Goal: Information Seeking & Learning: Learn about a topic

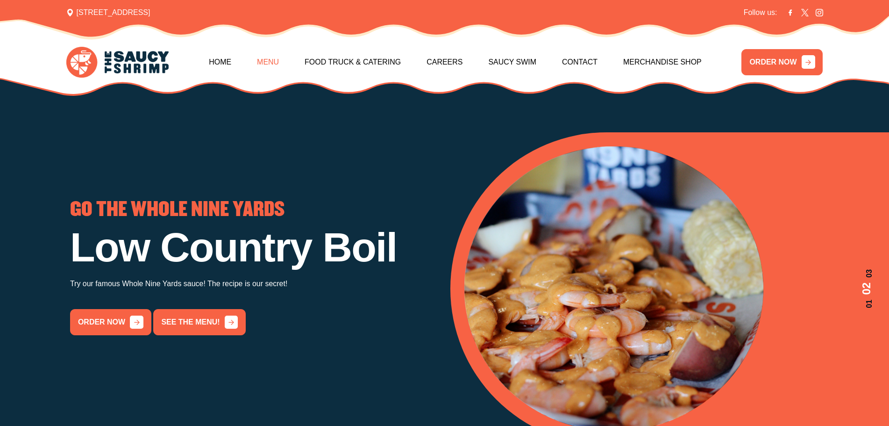
click at [266, 56] on link "Menu" at bounding box center [268, 62] width 22 height 40
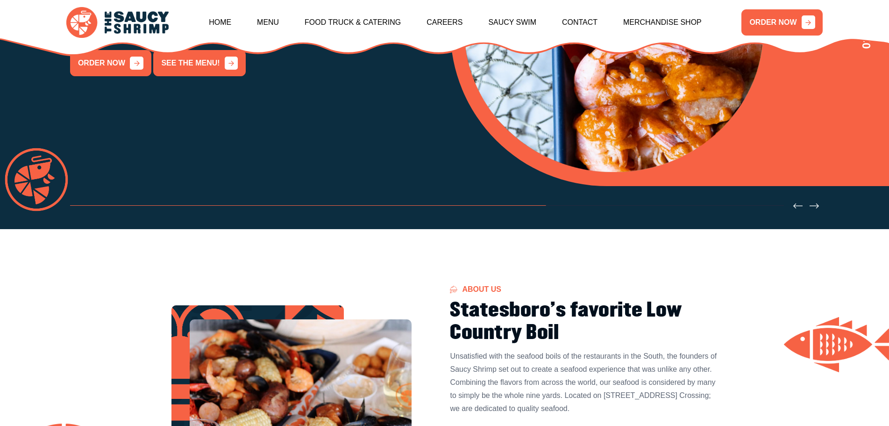
scroll to position [263, 0]
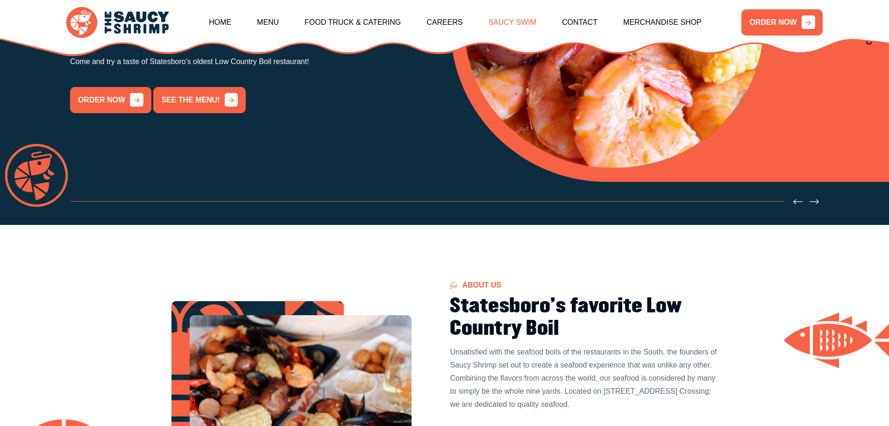
click at [519, 20] on link "Saucy Swim" at bounding box center [512, 22] width 48 height 40
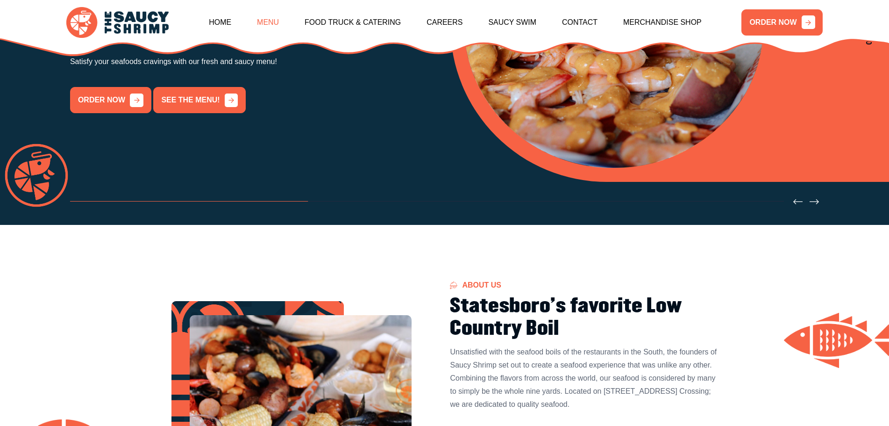
click at [265, 18] on link "Menu" at bounding box center [268, 22] width 22 height 40
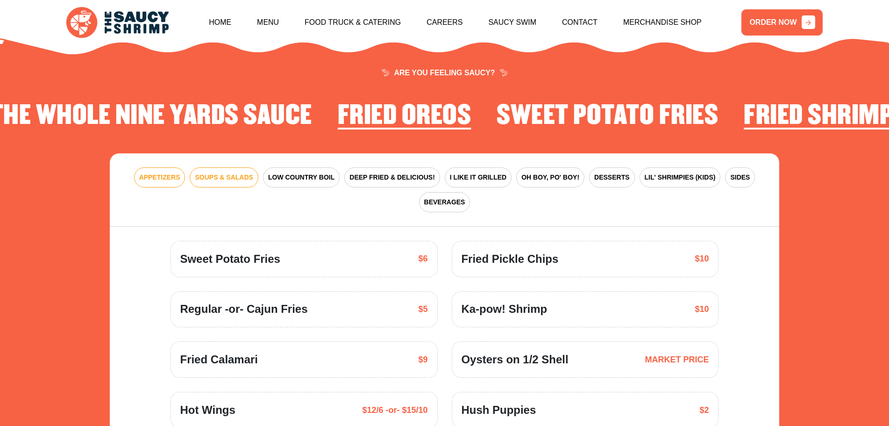
click at [229, 172] on span "SOUPS & SALADS" at bounding box center [224, 177] width 58 height 10
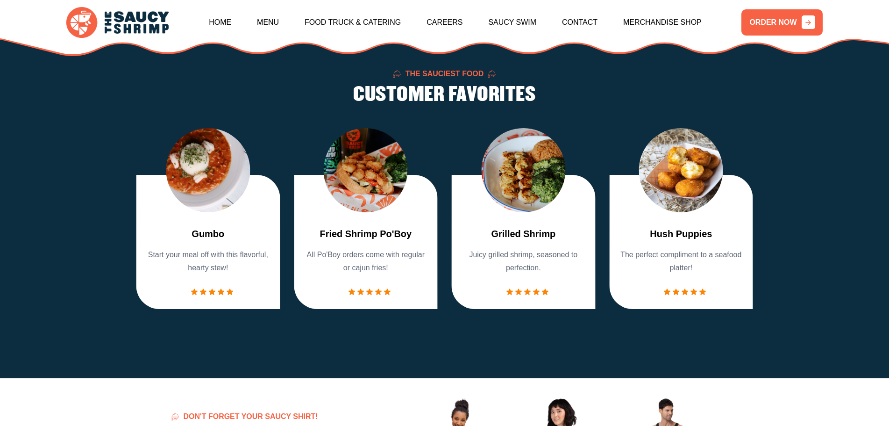
scroll to position [843, 0]
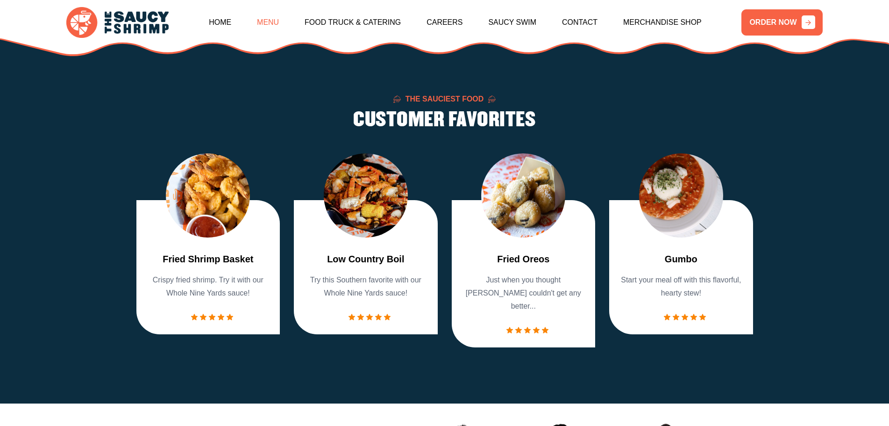
click at [268, 25] on link "Menu" at bounding box center [268, 22] width 22 height 40
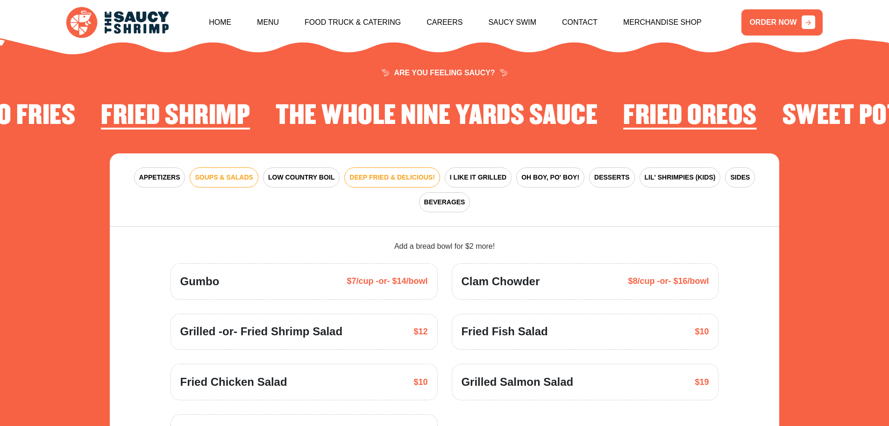
click at [386, 172] on span "DEEP FRIED & DELICIOUS!" at bounding box center [393, 177] width 86 height 10
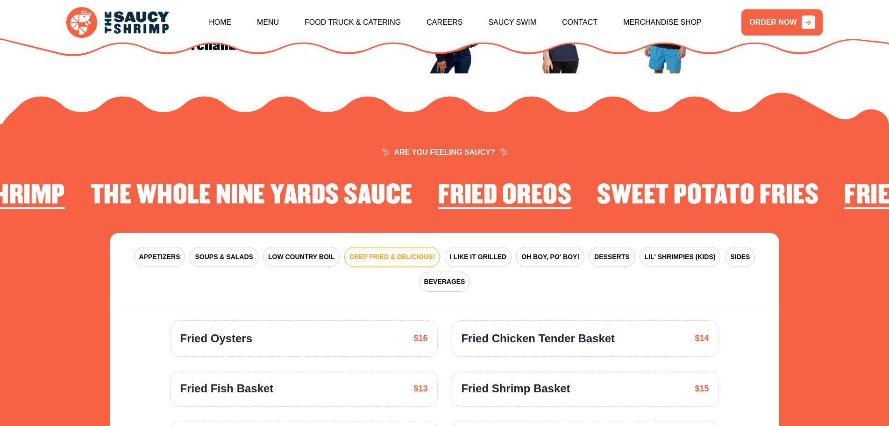
scroll to position [1267, 0]
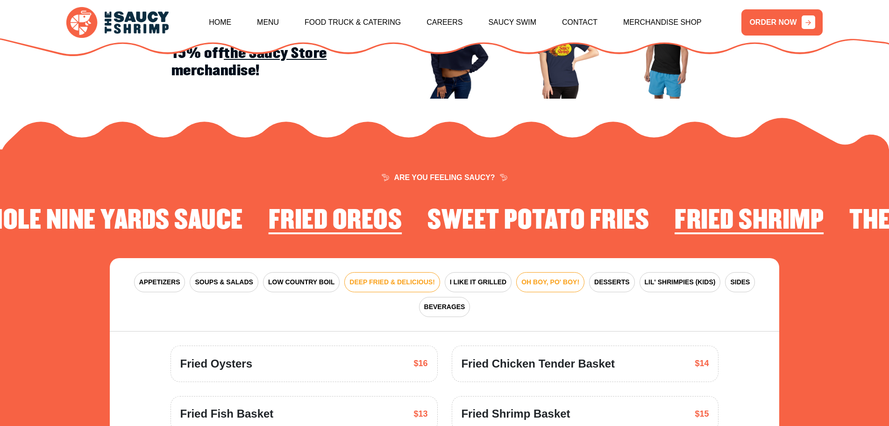
click at [547, 277] on span "OH BOY, PO' BOY!" at bounding box center [551, 282] width 58 height 10
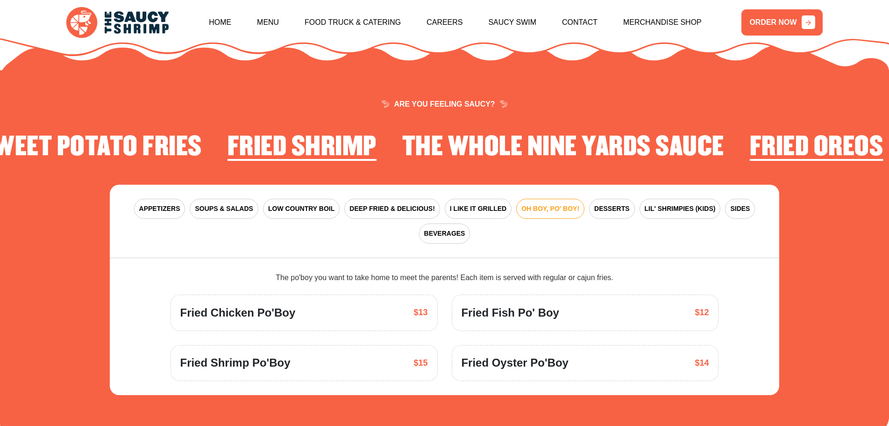
scroll to position [1321, 0]
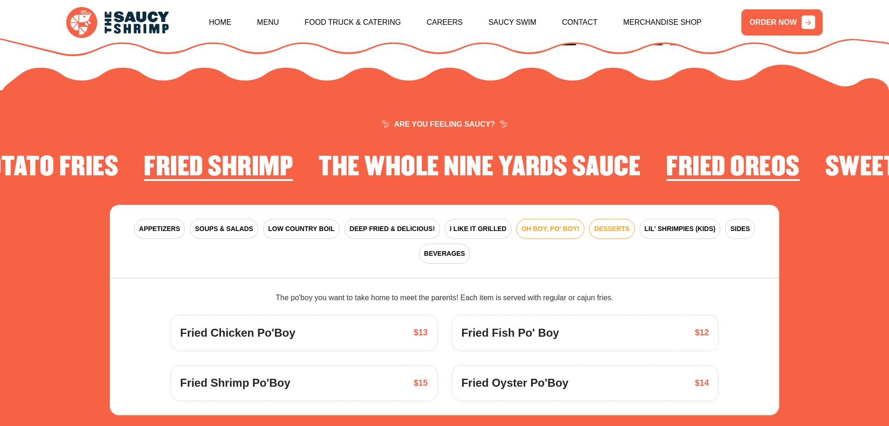
click at [621, 224] on span "DESSERTS" at bounding box center [611, 229] width 35 height 10
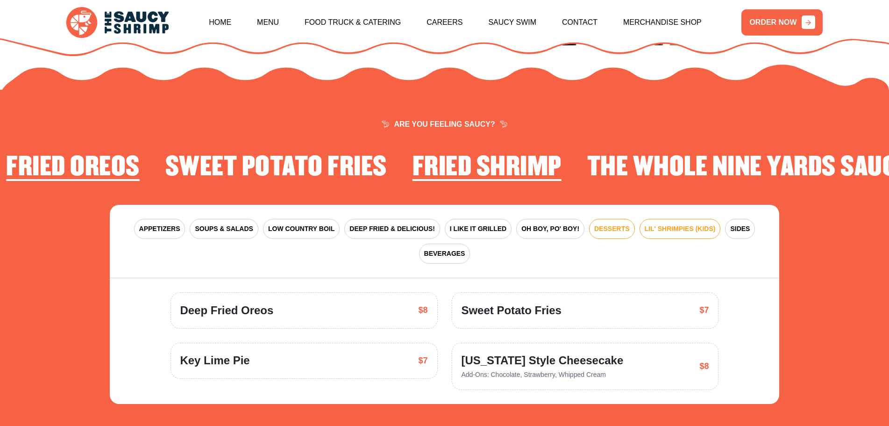
click at [686, 224] on span "LIL' SHRIMPIES (KIDS)" at bounding box center [680, 229] width 71 height 10
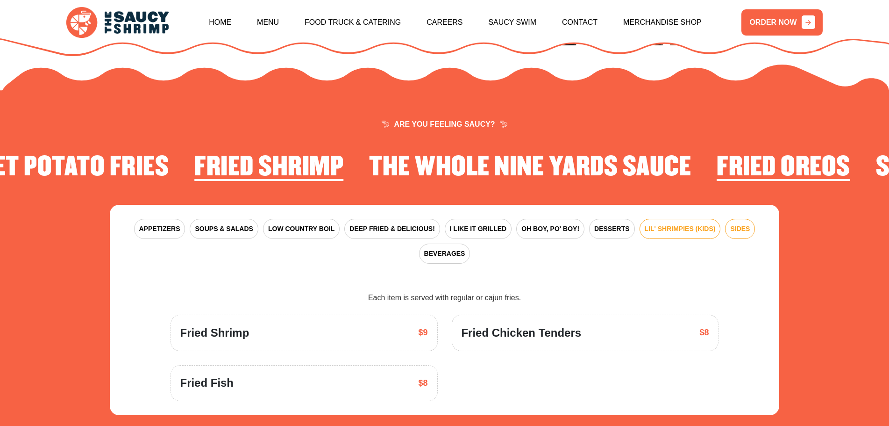
click at [741, 222] on button "SIDES" at bounding box center [740, 229] width 30 height 20
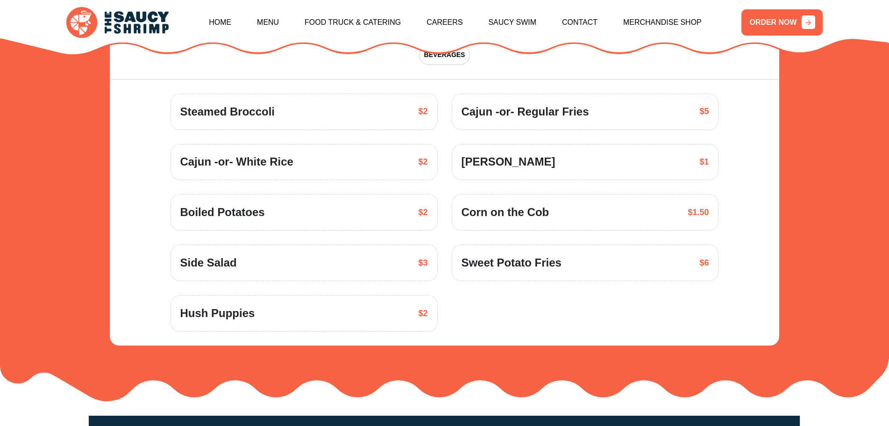
scroll to position [1486, 0]
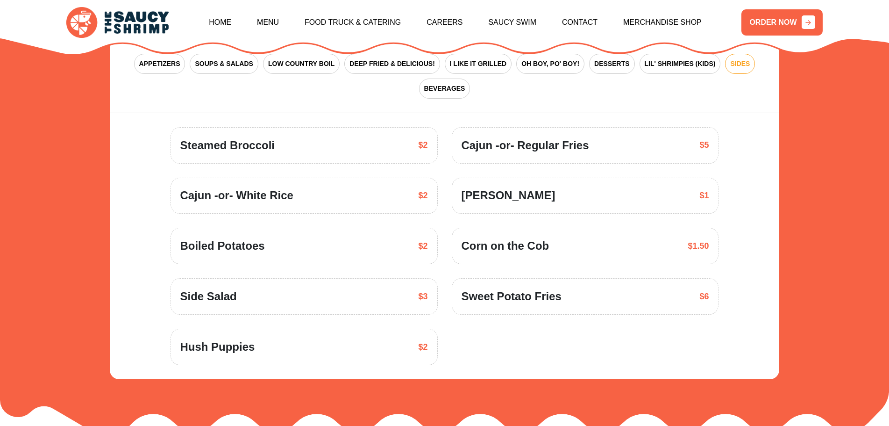
click at [210, 288] on span "Side Salad" at bounding box center [208, 296] width 57 height 17
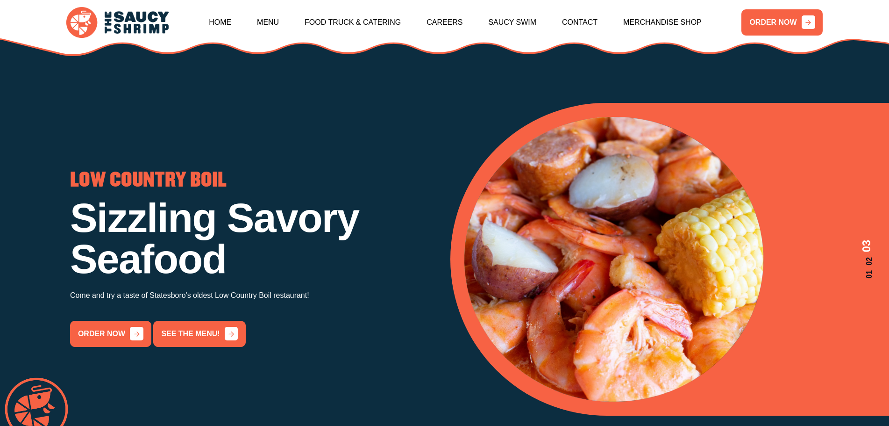
scroll to position [0, 0]
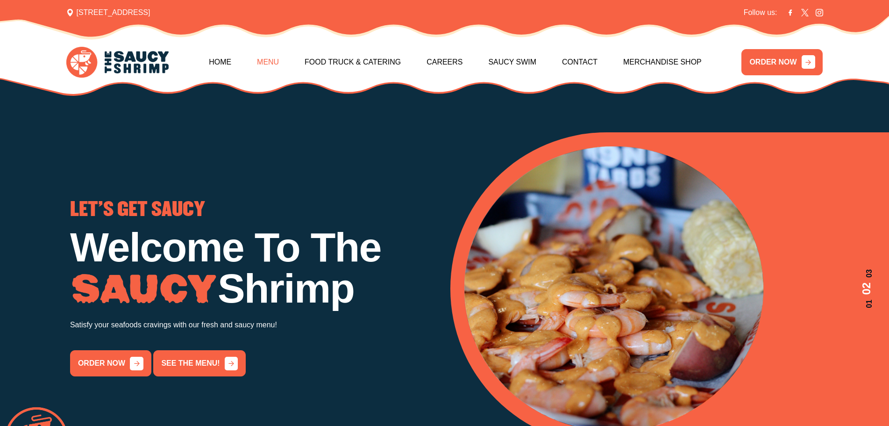
click at [265, 59] on link "Menu" at bounding box center [268, 62] width 22 height 40
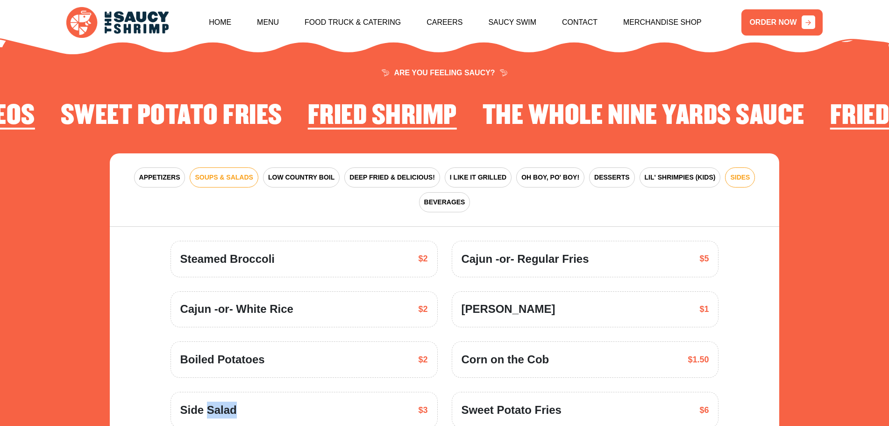
click at [211, 172] on span "SOUPS & SALADS" at bounding box center [224, 177] width 58 height 10
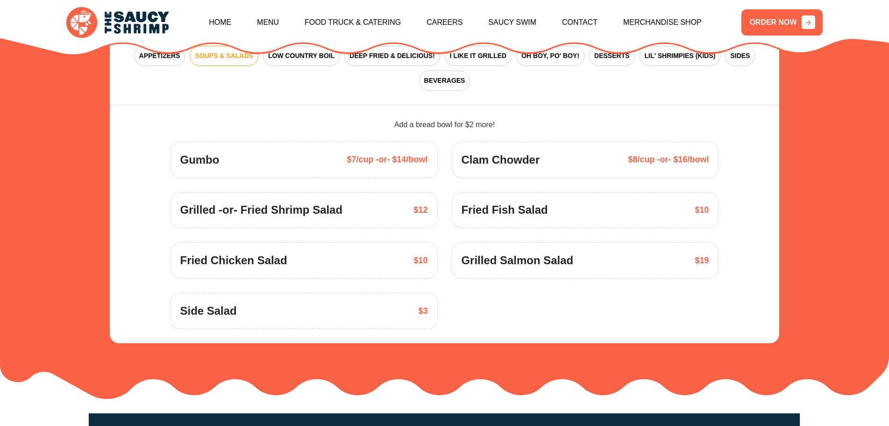
scroll to position [1510, 0]
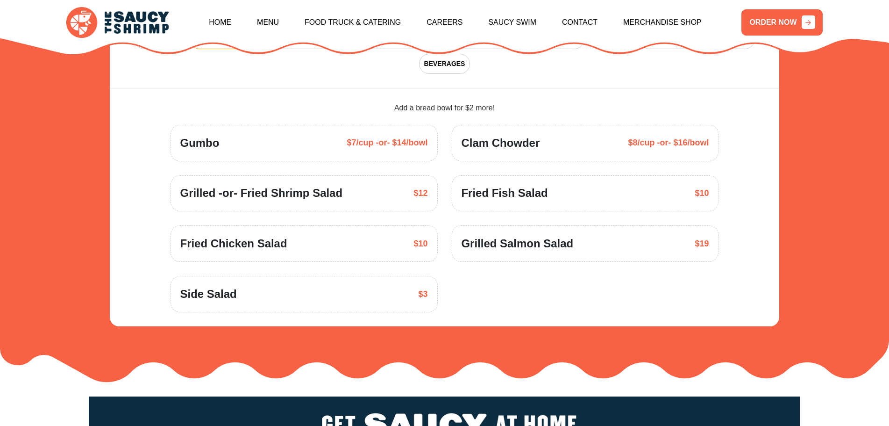
click at [200, 286] on span "Side Salad" at bounding box center [208, 294] width 57 height 17
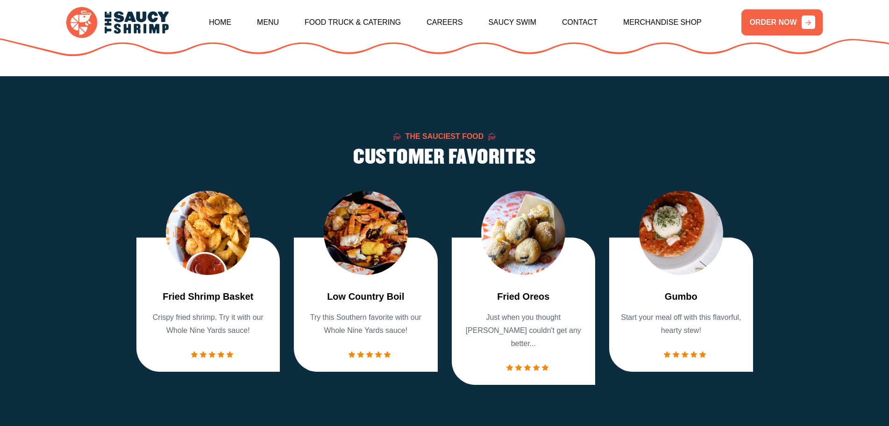
scroll to position [848, 0]
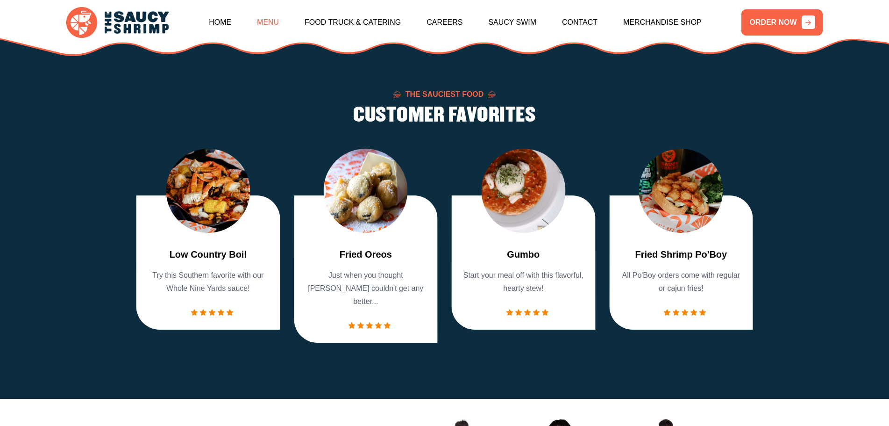
click at [263, 19] on link "Menu" at bounding box center [268, 22] width 22 height 40
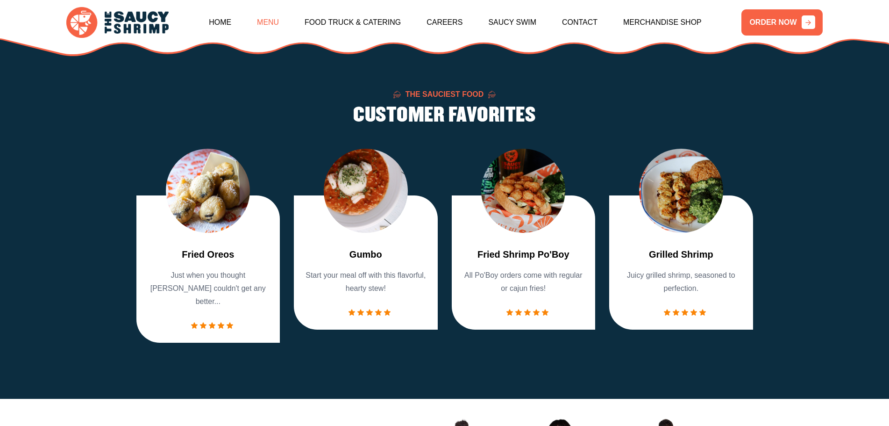
scroll to position [1372, 0]
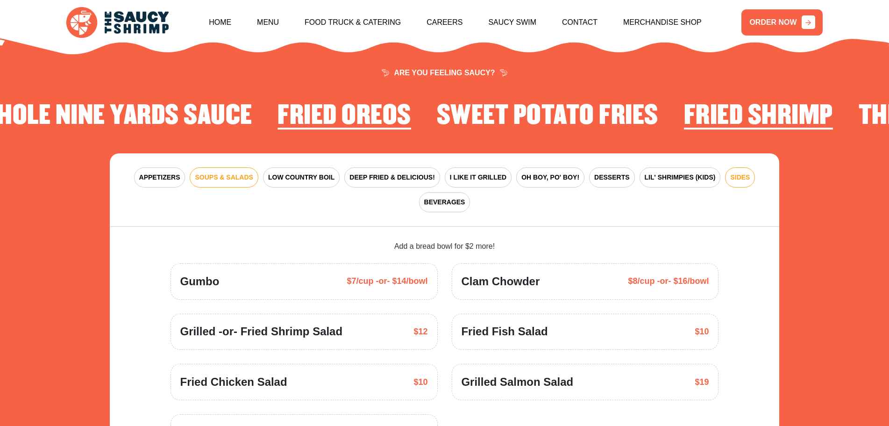
click at [742, 172] on span "SIDES" at bounding box center [740, 177] width 20 height 10
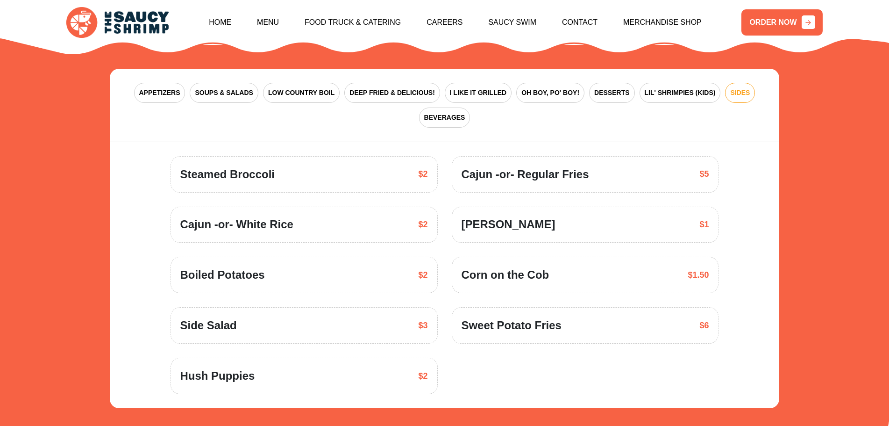
scroll to position [1465, 0]
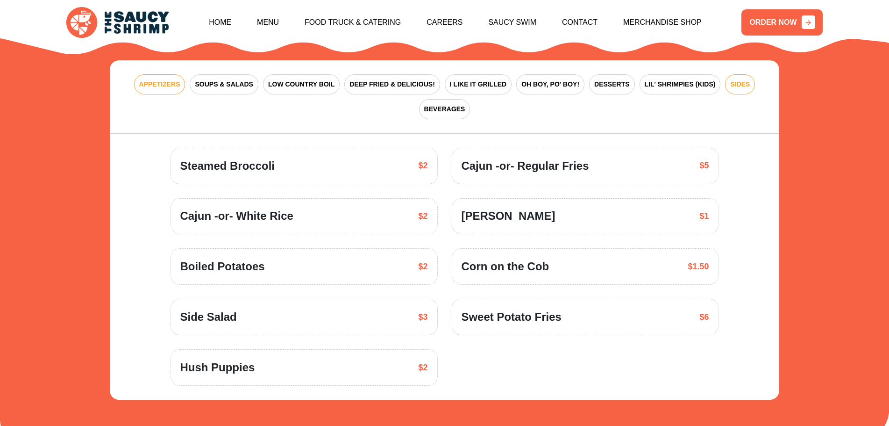
click at [157, 79] on span "APPETIZERS" at bounding box center [159, 84] width 41 height 10
